Goal: Information Seeking & Learning: Learn about a topic

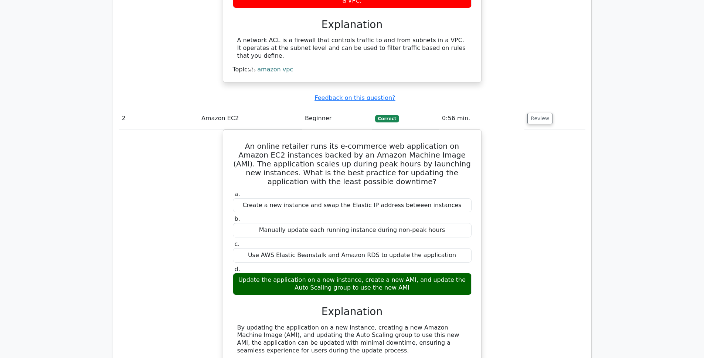
scroll to position [749, 0]
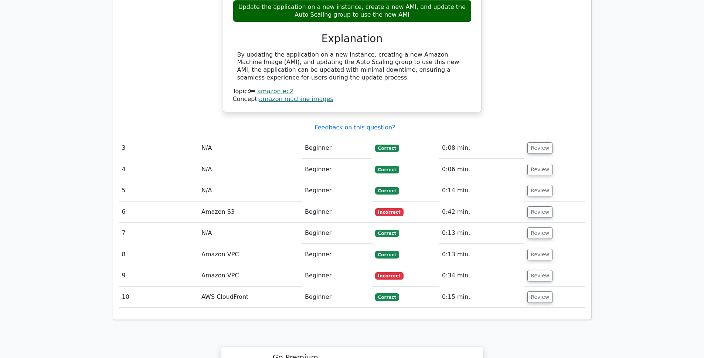
scroll to position [1018, 0]
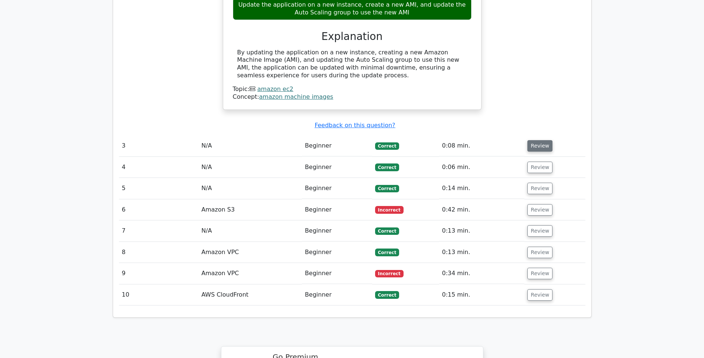
click at [527, 140] on button "Review" at bounding box center [539, 145] width 25 height 11
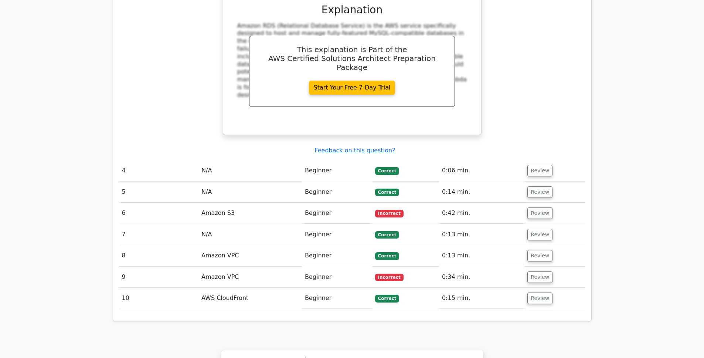
scroll to position [1366, 0]
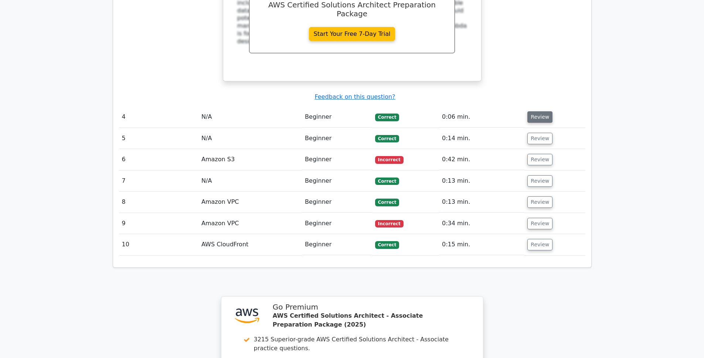
click at [540, 111] on button "Review" at bounding box center [539, 116] width 25 height 11
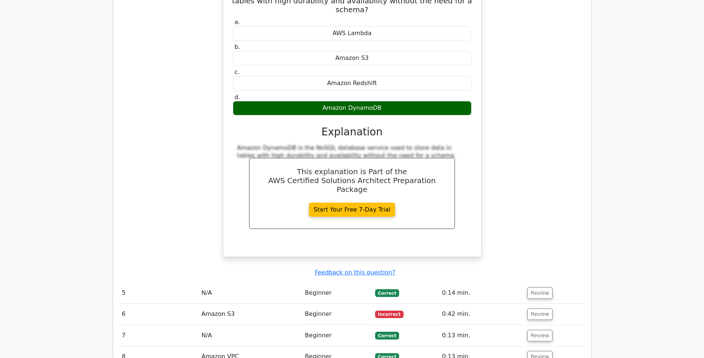
scroll to position [1541, 0]
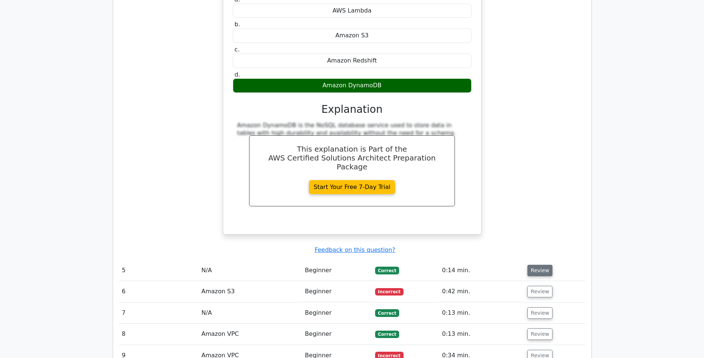
click at [530, 265] on button "Review" at bounding box center [539, 270] width 25 height 11
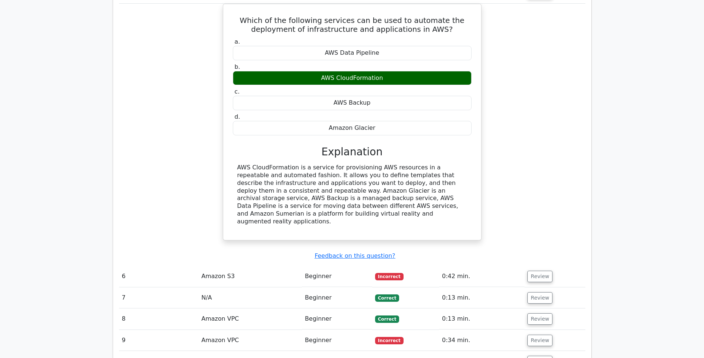
scroll to position [1845, 0]
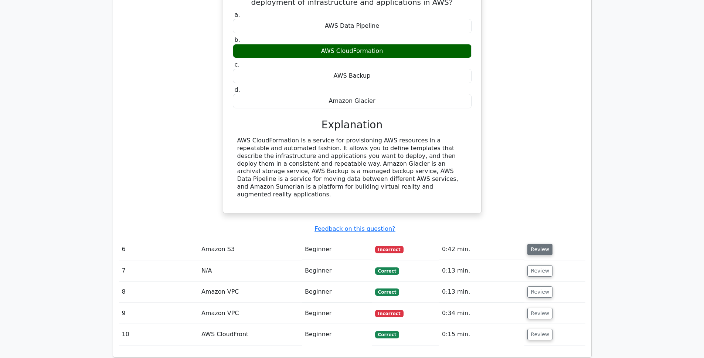
click at [534, 243] on button "Review" at bounding box center [539, 248] width 25 height 11
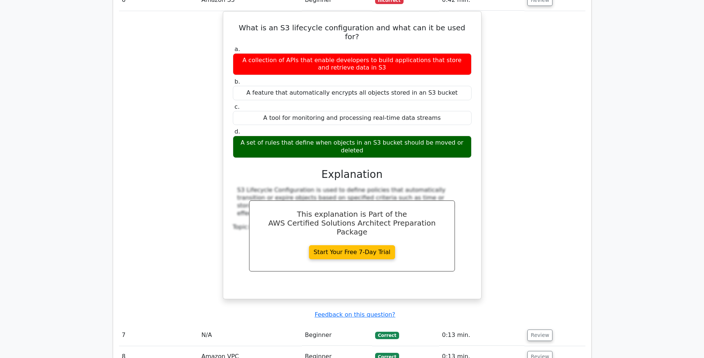
scroll to position [2093, 0]
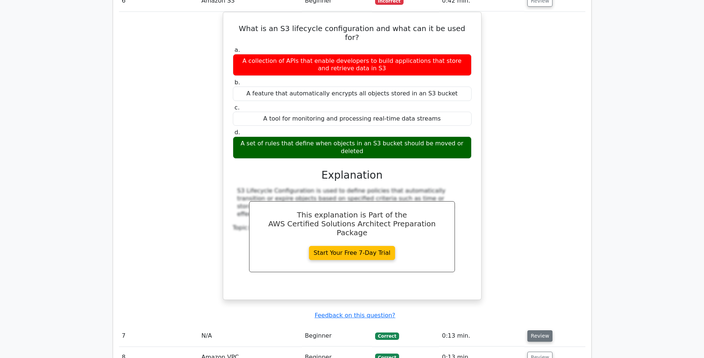
click at [530, 330] on button "Review" at bounding box center [539, 335] width 25 height 11
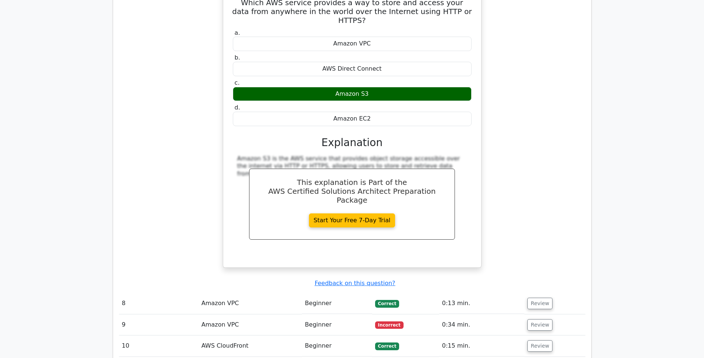
scroll to position [2503, 0]
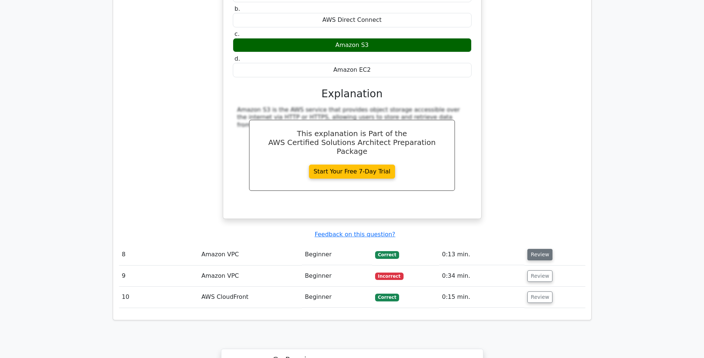
click at [535, 249] on button "Review" at bounding box center [539, 254] width 25 height 11
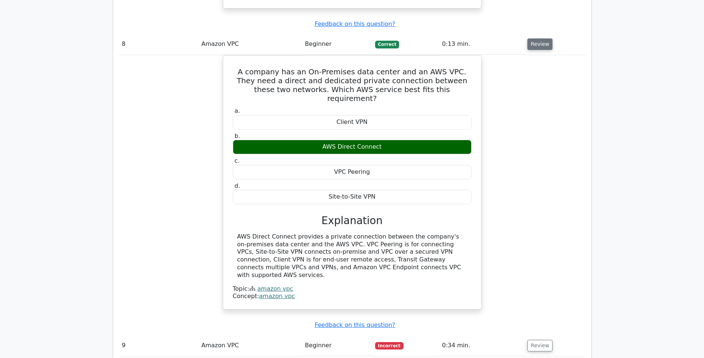
scroll to position [2713, 0]
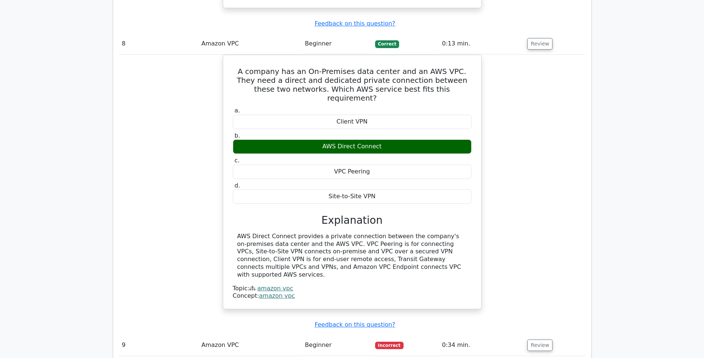
click at [530, 334] on td "Review" at bounding box center [554, 344] width 61 height 21
click at [527, 339] on button "Review" at bounding box center [539, 344] width 25 height 11
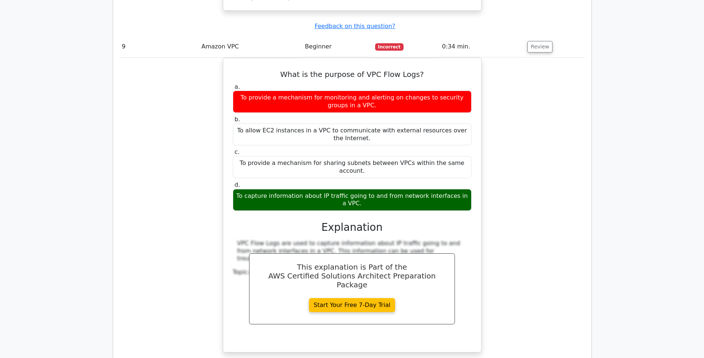
scroll to position [3017, 0]
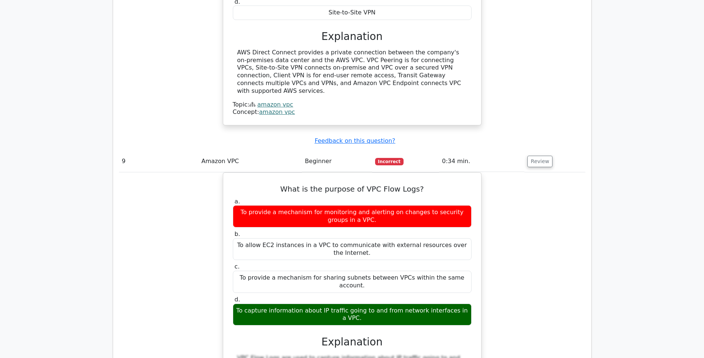
scroll to position [2898, 0]
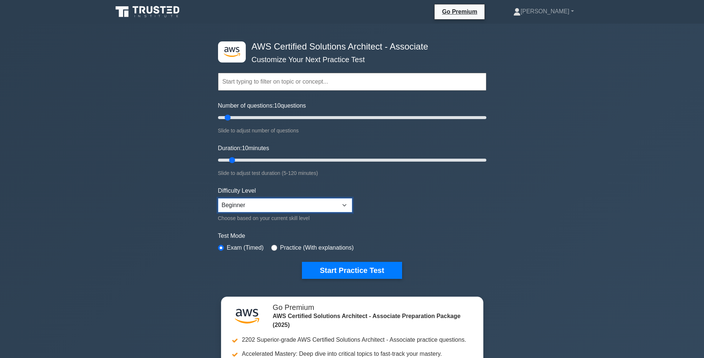
click at [264, 210] on select "Beginner Intermediate Expert" at bounding box center [285, 205] width 134 height 14
select select "expert"
click at [354, 269] on button "Start Practice Test" at bounding box center [352, 270] width 100 height 17
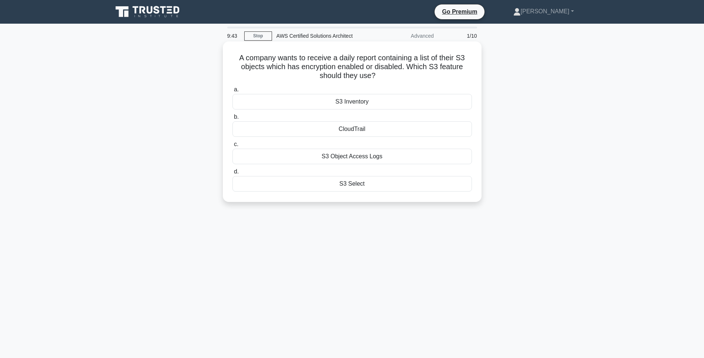
drag, startPoint x: 235, startPoint y: 57, endPoint x: 414, endPoint y: 73, distance: 179.5
click at [414, 73] on h5 "A company wants to receive a daily report containing a list of their S3 objects…" at bounding box center [352, 66] width 241 height 27
click at [379, 95] on div "S3 Inventory" at bounding box center [351, 102] width 239 height 16
click at [232, 92] on input "a. S3 Inventory" at bounding box center [232, 89] width 0 height 5
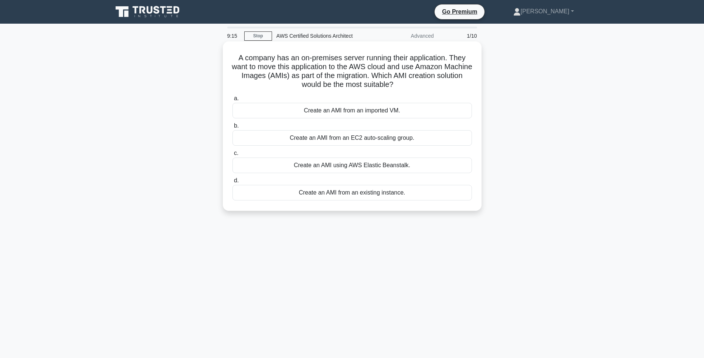
click at [378, 101] on label "a. Create an AMI from an imported VM." at bounding box center [351, 106] width 239 height 24
click at [232, 101] on input "a. Create an AMI from an imported VM." at bounding box center [232, 98] width 0 height 5
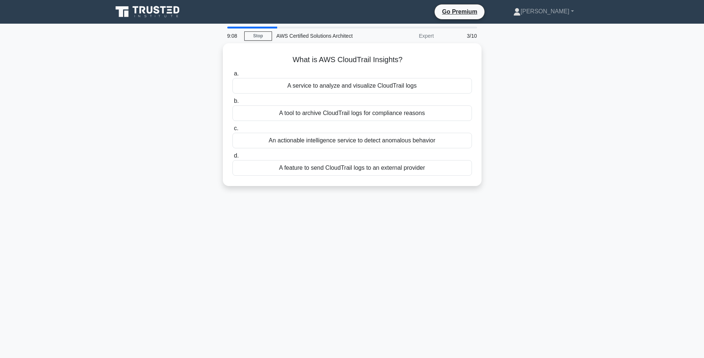
click at [469, 34] on div "3/10" at bounding box center [459, 35] width 43 height 15
click at [414, 83] on div "A service to analyze and visualize CloudTrail logs" at bounding box center [351, 84] width 239 height 16
click at [232, 74] on input "a. A service to analyze and visualize CloudTrail logs" at bounding box center [232, 71] width 0 height 5
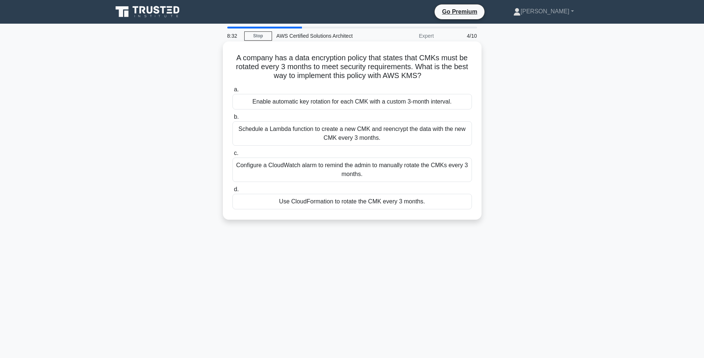
drag, startPoint x: 251, startPoint y: 105, endPoint x: 451, endPoint y: 104, distance: 199.5
click at [451, 104] on div "Enable automatic key rotation for each CMK with a custom 3-month interval." at bounding box center [351, 102] width 239 height 16
click at [344, 100] on div "Enable automatic key rotation for each CMK with a custom 3-month interval." at bounding box center [351, 102] width 239 height 16
click at [232, 92] on input "a. Enable automatic key rotation for each CMK with a custom 3-month interval." at bounding box center [232, 89] width 0 height 5
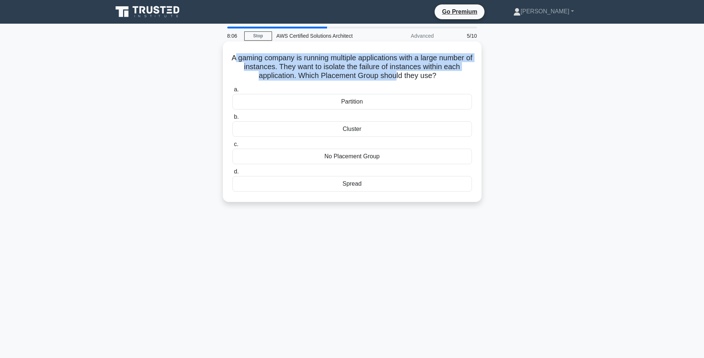
drag, startPoint x: 237, startPoint y: 57, endPoint x: 395, endPoint y: 76, distance: 158.6
click at [395, 76] on h5 "A gaming company is running multiple applications with a large number of instan…" at bounding box center [352, 66] width 241 height 27
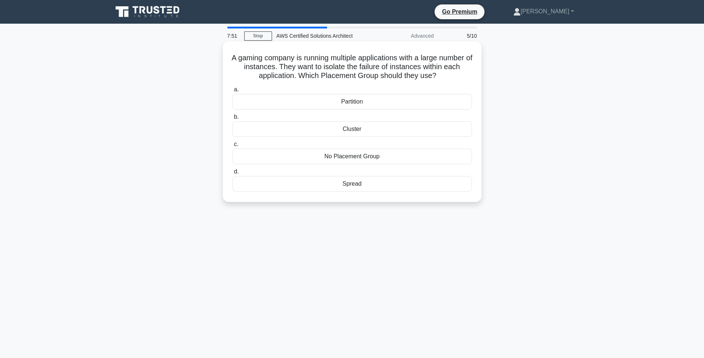
click at [375, 132] on div "Cluster" at bounding box center [351, 129] width 239 height 16
click at [232, 119] on input "b. Cluster" at bounding box center [232, 117] width 0 height 5
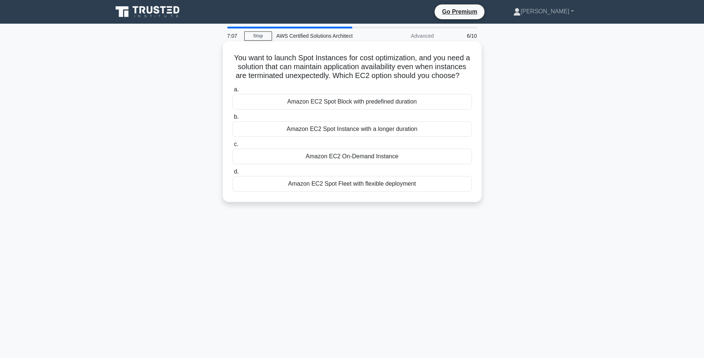
click at [371, 186] on div "Amazon EC2 Spot Fleet with flexible deployment" at bounding box center [351, 184] width 239 height 16
click at [232, 174] on input "d. Amazon EC2 Spot Fleet with flexible deployment" at bounding box center [232, 171] width 0 height 5
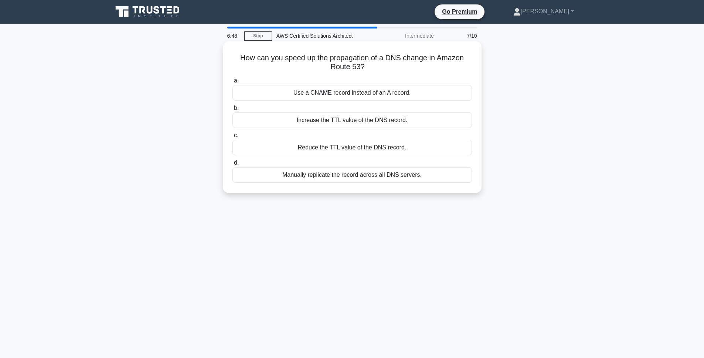
click at [417, 146] on div "Reduce the TTL value of the DNS record." at bounding box center [351, 148] width 239 height 16
click at [232, 138] on input "c. Reduce the TTL value of the DNS record." at bounding box center [232, 135] width 0 height 5
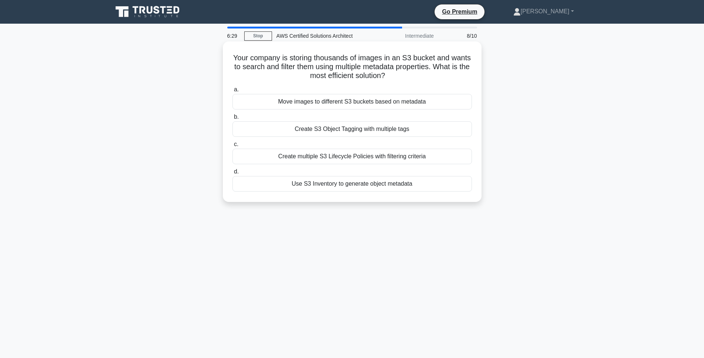
click at [403, 182] on div "Use S3 Inventory to generate object metadata" at bounding box center [351, 184] width 239 height 16
click at [232, 174] on input "d. Use S3 Inventory to generate object metadata" at bounding box center [232, 171] width 0 height 5
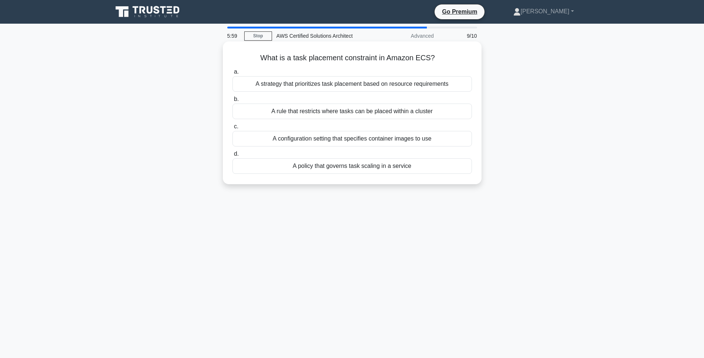
click at [446, 111] on div "A rule that restricts where tasks can be placed within a cluster" at bounding box center [351, 111] width 239 height 16
click at [232, 102] on input "b. A rule that restricts where tasks can be placed within a cluster" at bounding box center [232, 99] width 0 height 5
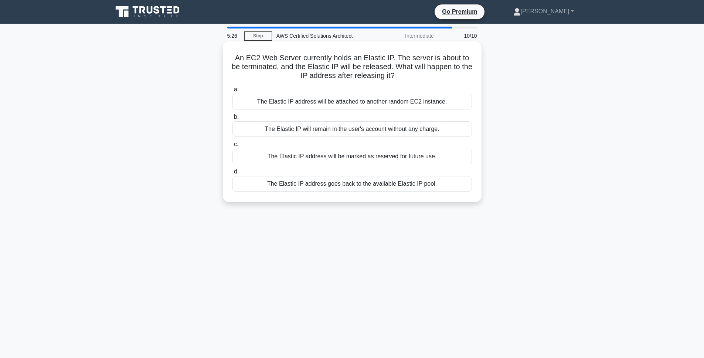
click at [445, 157] on div "The Elastic IP address will be marked as reserved for future use." at bounding box center [351, 157] width 239 height 16
click at [232, 147] on input "c. The Elastic IP address will be marked as reserved for future use." at bounding box center [232, 144] width 0 height 5
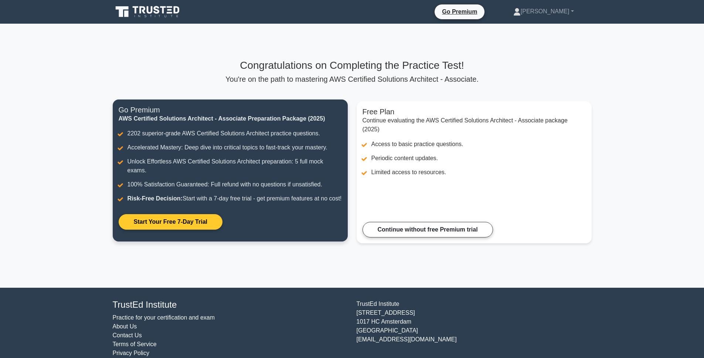
click at [181, 229] on link "Start Your Free 7-Day Trial" at bounding box center [171, 222] width 104 height 16
